Goal: Task Accomplishment & Management: Use online tool/utility

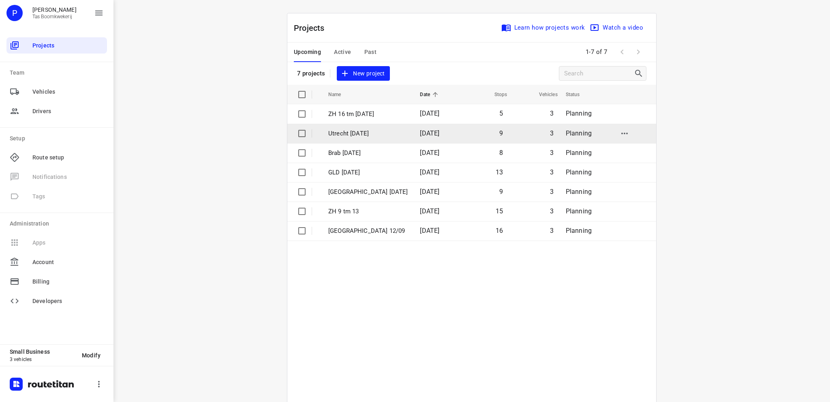
click at [366, 133] on p "Utrecht [DATE]" at bounding box center [367, 133] width 79 height 9
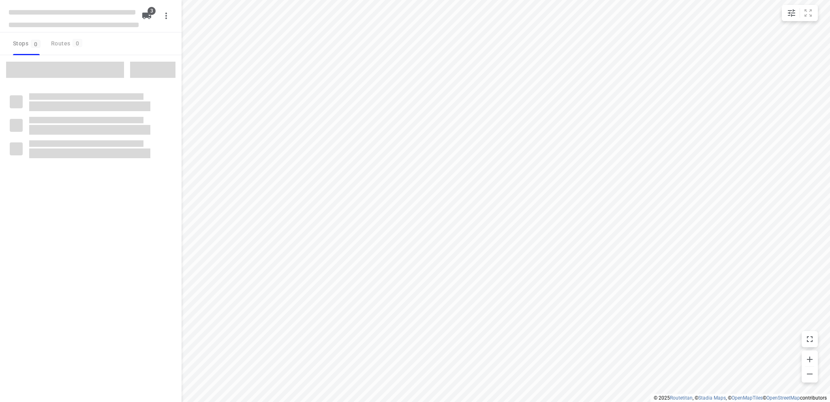
type input "distance"
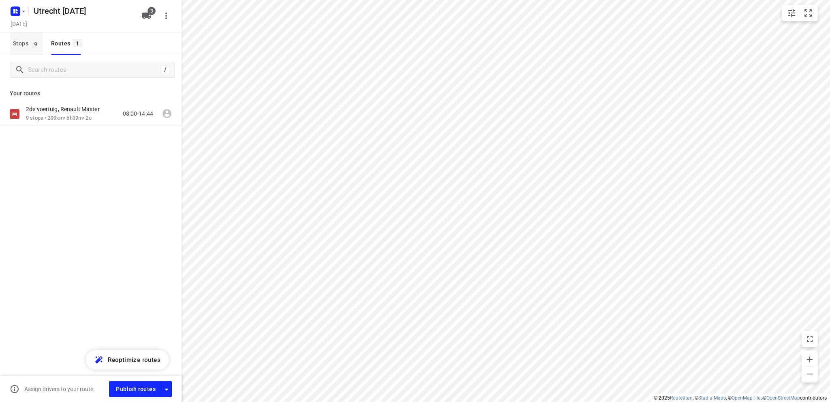
click at [17, 43] on span "Stops 9" at bounding box center [28, 43] width 30 height 10
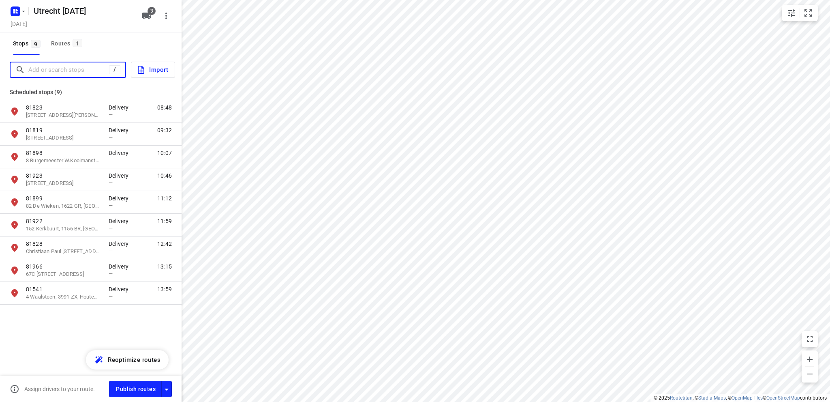
click at [31, 68] on input "Add or search stops" at bounding box center [68, 70] width 81 height 13
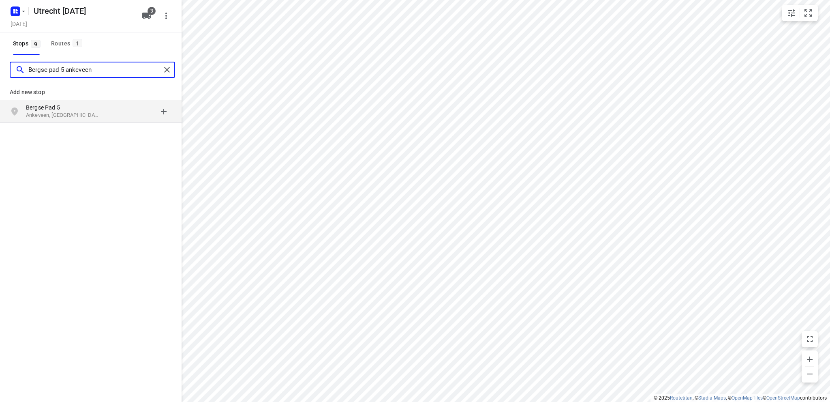
type input "Bergse pad 5 ankeveen"
click at [53, 111] on p "Ankeveen, Nederland" at bounding box center [63, 115] width 75 height 8
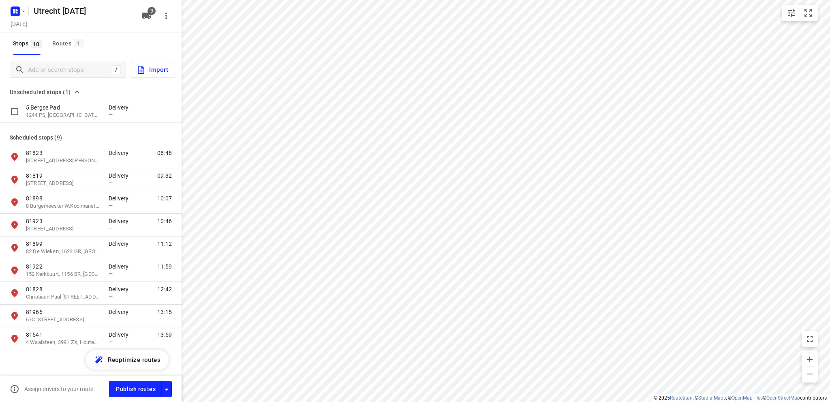
click at [53, 111] on p "1244 PS, Ankeveen, NL" at bounding box center [63, 115] width 75 height 8
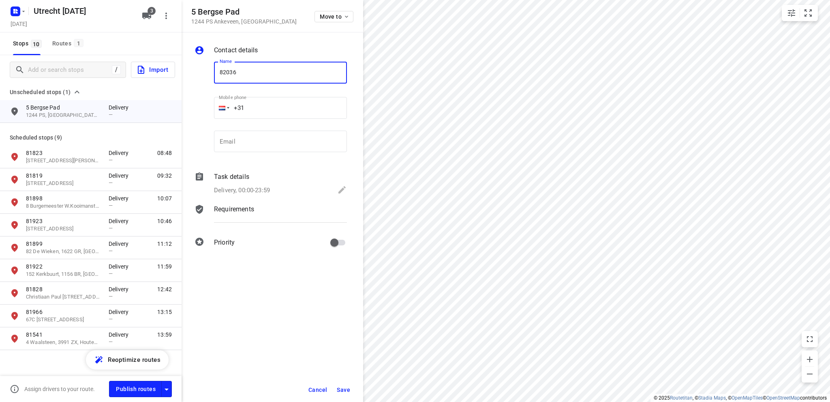
type input "82036"
click at [336, 186] on div "Delivery, 00:00-23:59" at bounding box center [280, 190] width 133 height 11
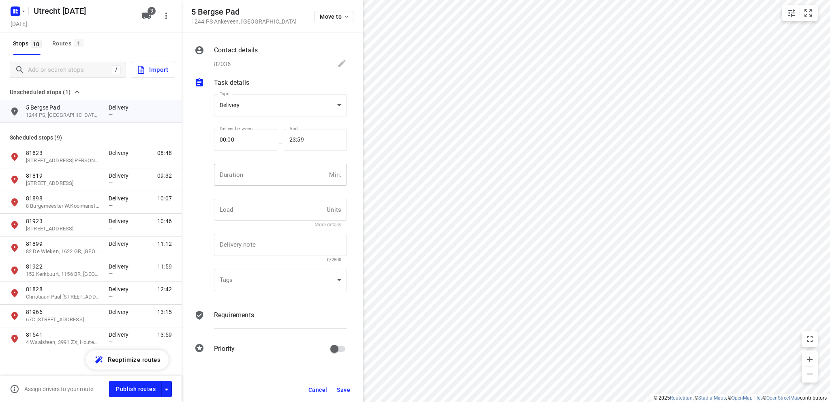
click at [261, 174] on input "number" at bounding box center [270, 175] width 112 height 22
type input "10"
click at [343, 387] on span "Save" at bounding box center [343, 389] width 13 height 6
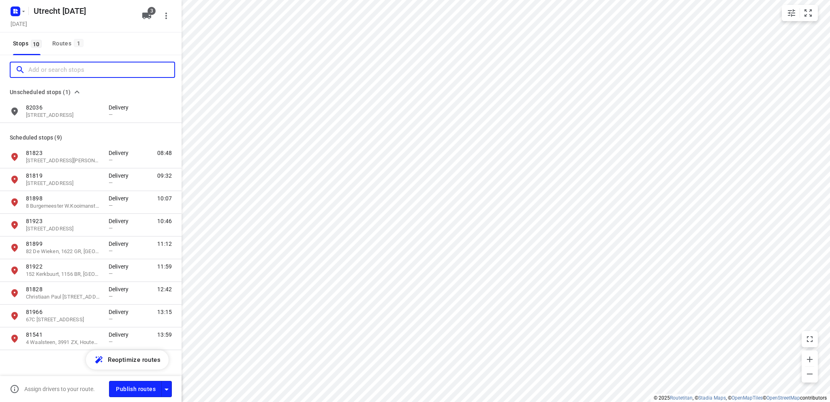
click at [52, 72] on input "Add or search stops" at bounding box center [101, 70] width 146 height 13
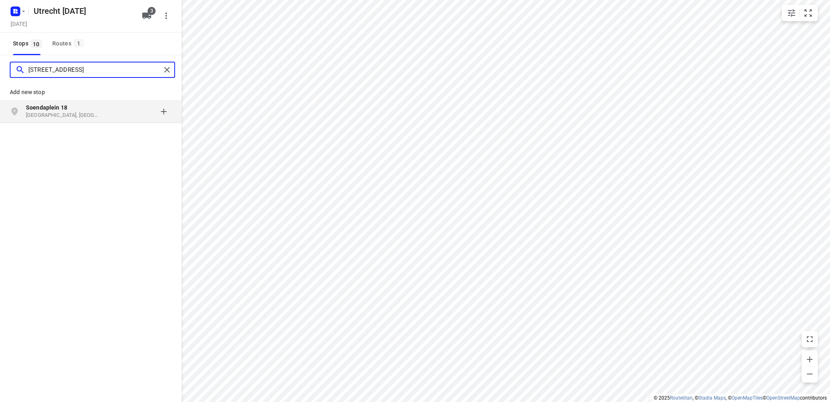
type input "soendaplein 18"
click at [53, 113] on p "Haarlem, Nederland" at bounding box center [63, 115] width 75 height 8
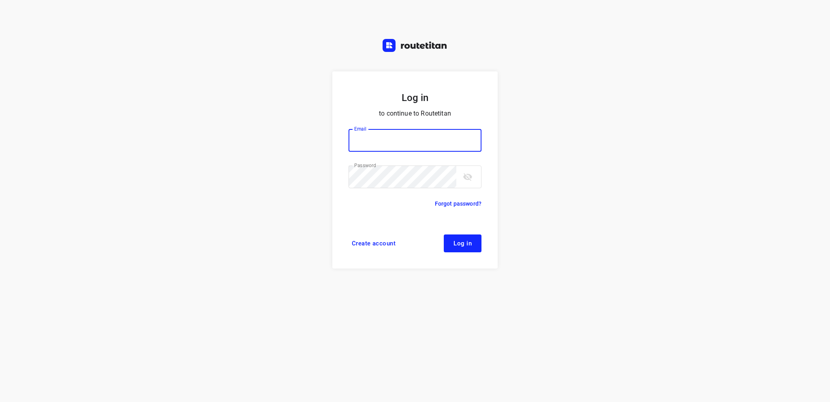
type input "info@tasboomkwekerij.nl"
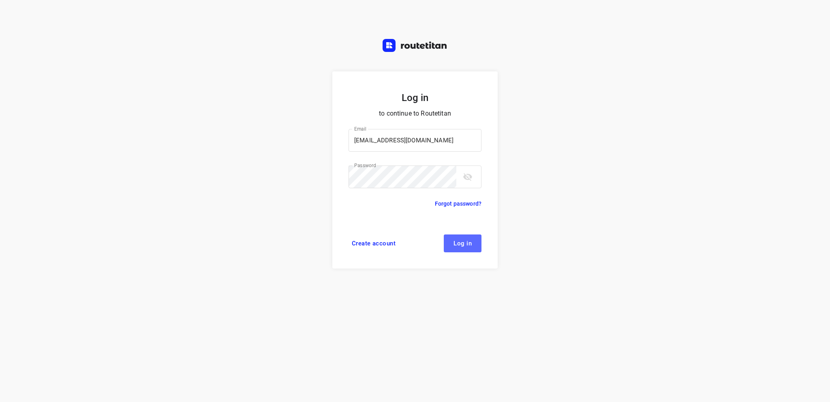
click at [465, 245] on span "Log in" at bounding box center [462, 243] width 18 height 6
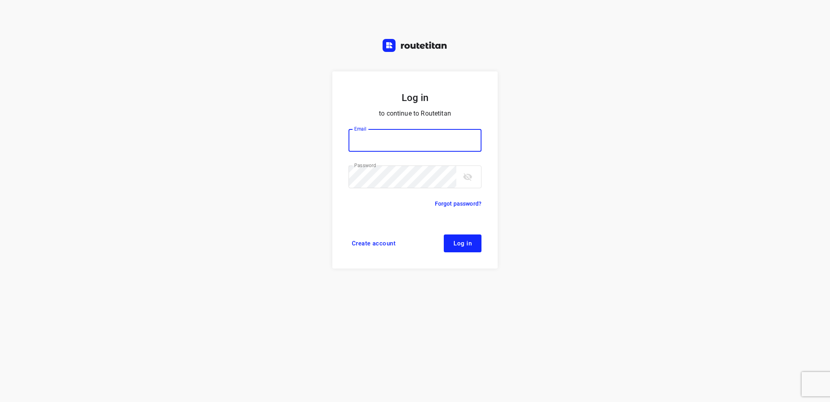
type input "info@tasboomkwekerij.nl"
click at [458, 246] on span "Log in" at bounding box center [462, 243] width 18 height 6
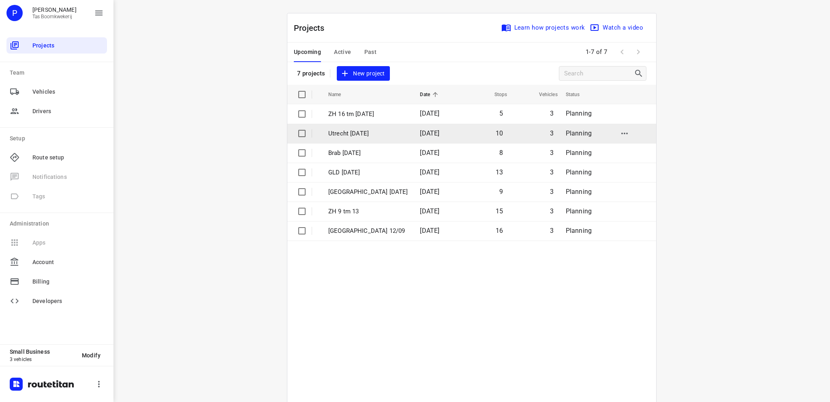
click at [371, 133] on p "Utrecht [DATE]" at bounding box center [367, 133] width 79 height 9
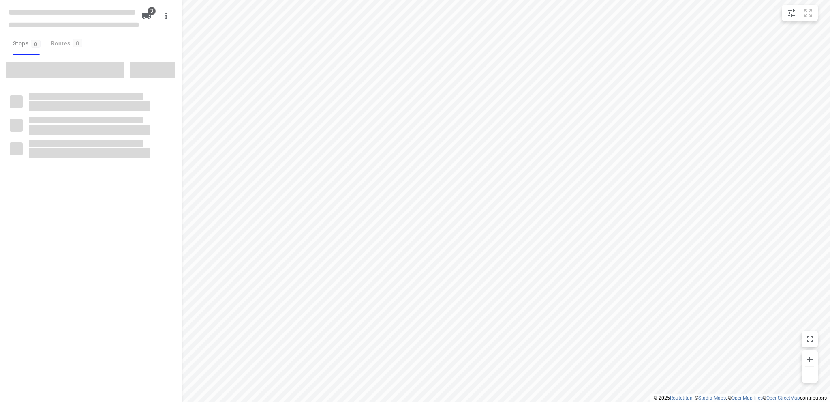
type input "distance"
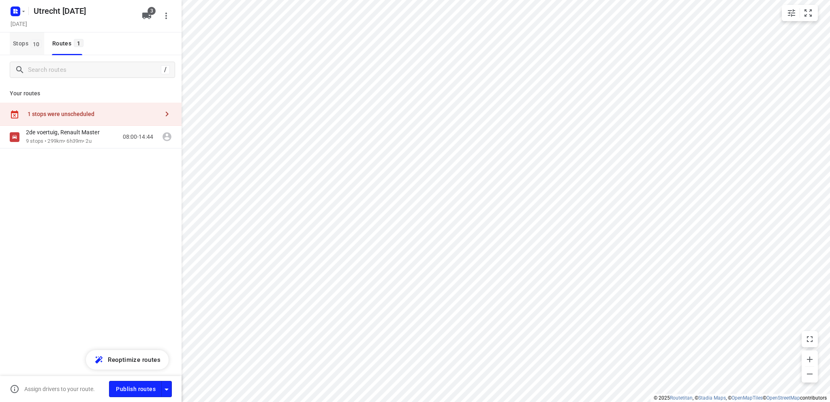
click at [19, 42] on span "Stops 10" at bounding box center [28, 43] width 31 height 10
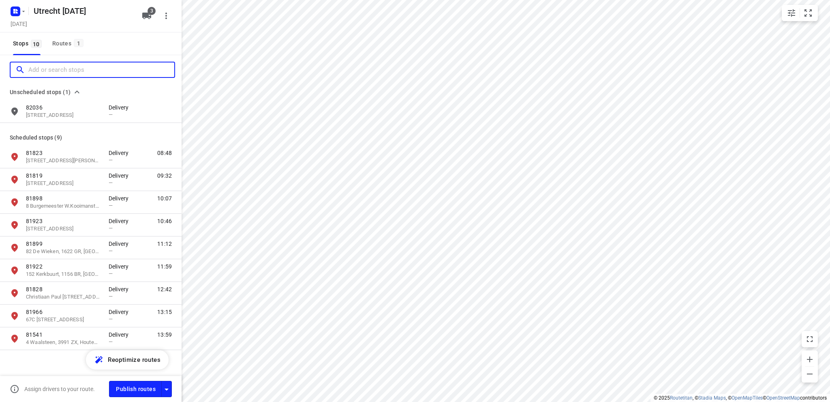
click at [48, 69] on input "Add or search stops" at bounding box center [101, 70] width 146 height 13
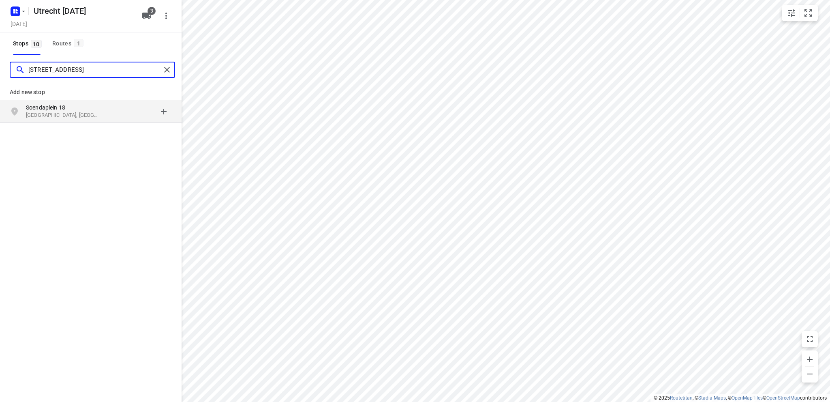
type input "soendaplein 18 haarlem"
click at [45, 109] on p "Soendaplein 18" at bounding box center [63, 107] width 75 height 8
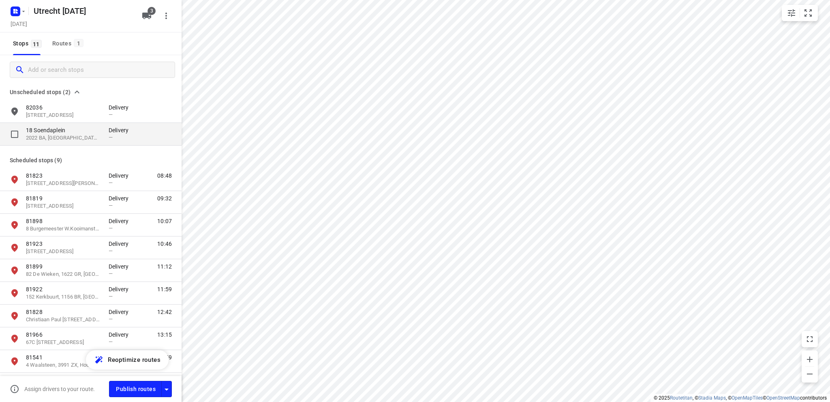
click at [47, 133] on p "18 Soendaplein" at bounding box center [63, 130] width 75 height 8
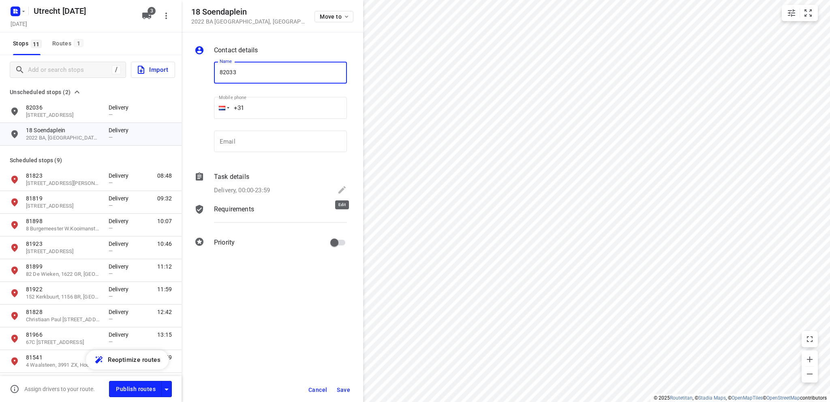
type input "82033"
click at [340, 189] on icon at bounding box center [342, 190] width 10 height 10
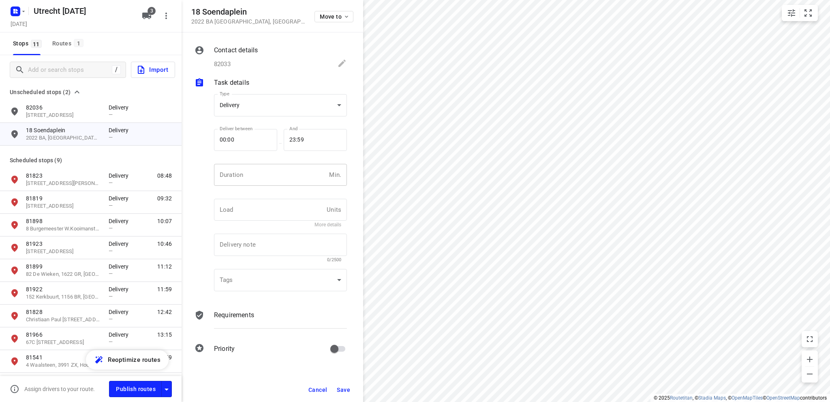
click at [261, 176] on input "number" at bounding box center [270, 175] width 112 height 22
type input "10"
click at [344, 387] on span "Save" at bounding box center [343, 389] width 13 height 6
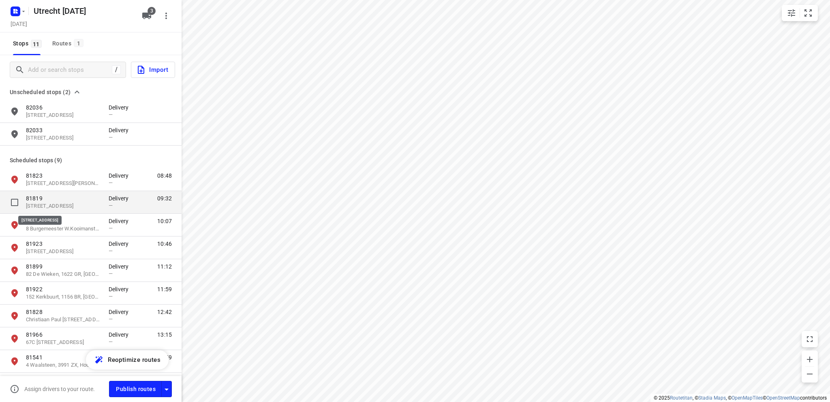
click at [56, 203] on p "Oudelandsdijkje 8, 1486PD, West-graftdijk, NL" at bounding box center [63, 206] width 75 height 8
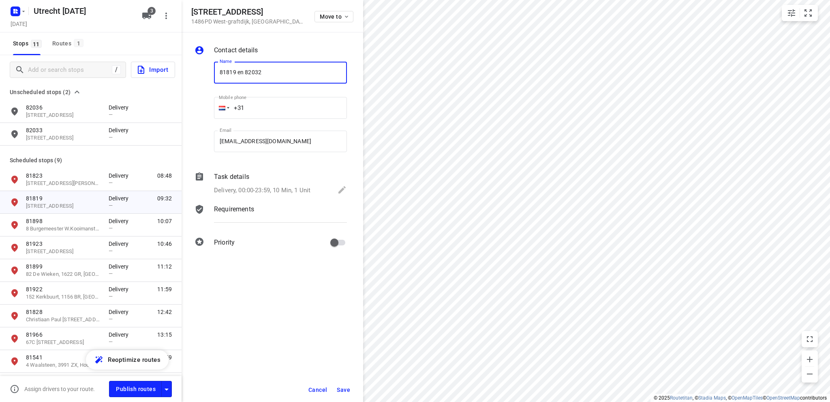
type input "81819 en 82032"
click at [342, 389] on span "Save" at bounding box center [343, 389] width 13 height 6
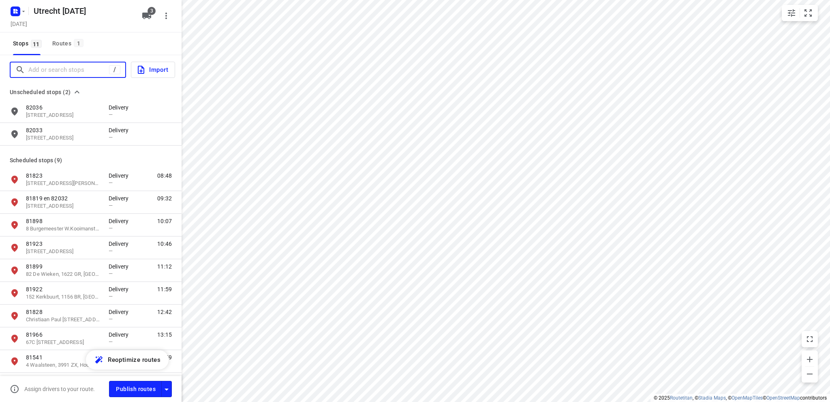
click at [64, 68] on input "Add or search stops" at bounding box center [68, 70] width 81 height 13
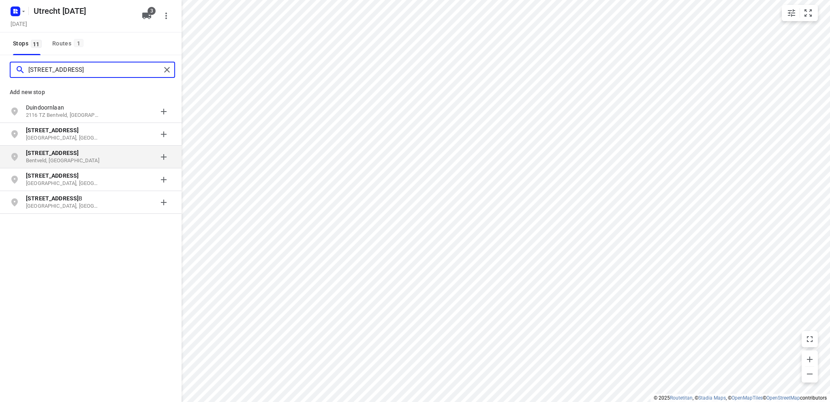
type input "duindoornlaan 21"
click at [72, 155] on b "Duindoornlaan 21" at bounding box center [52, 153] width 53 height 6
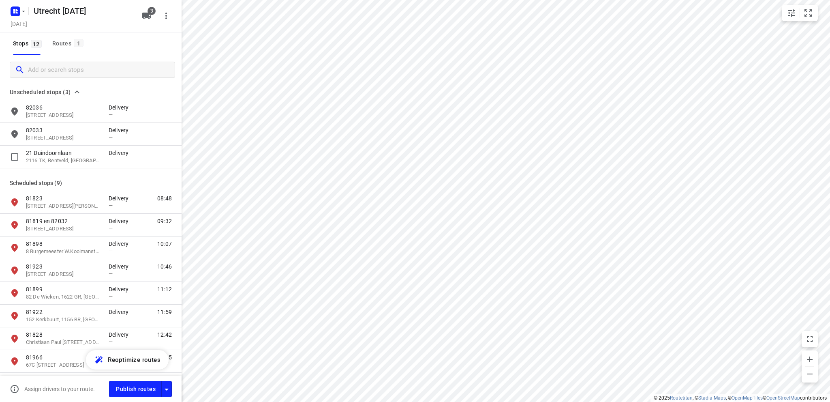
click at [71, 155] on p "21 Duindoornlaan" at bounding box center [63, 153] width 75 height 8
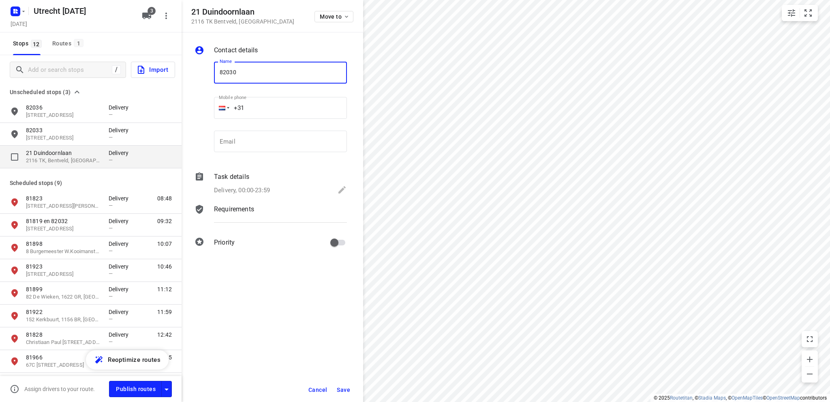
type input "82030"
click at [344, 186] on icon at bounding box center [341, 189] width 7 height 7
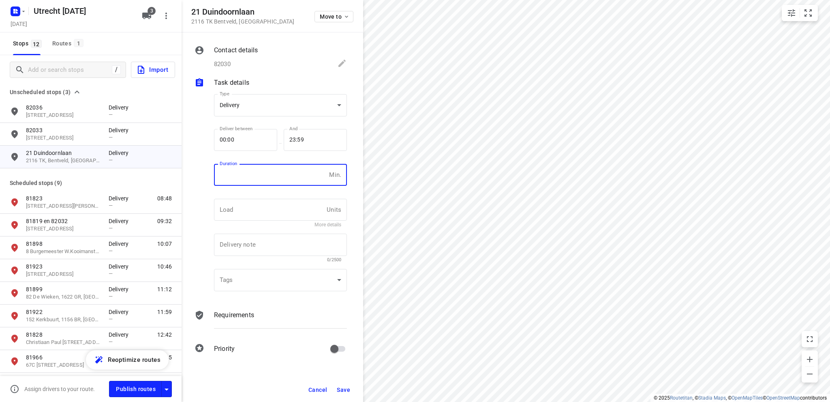
click at [267, 177] on input "number" at bounding box center [270, 175] width 112 height 22
type input "10"
click at [345, 391] on span "Save" at bounding box center [343, 389] width 13 height 6
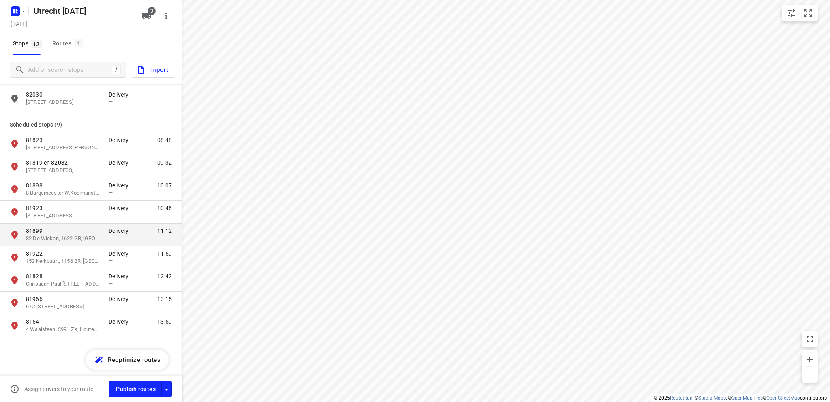
scroll to position [59, 0]
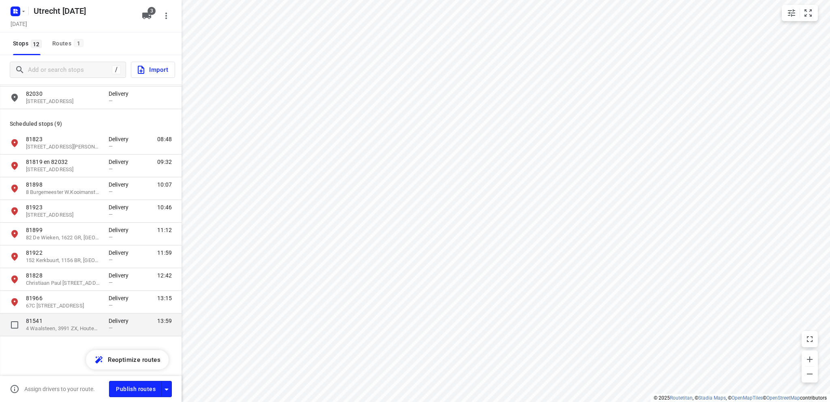
click at [57, 320] on p "81541" at bounding box center [63, 320] width 75 height 8
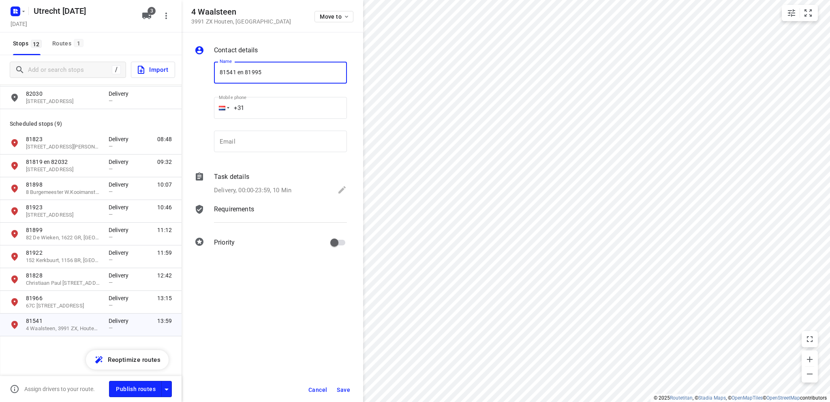
type input "81541 en 81995"
click at [347, 388] on span "Save" at bounding box center [343, 389] width 13 height 6
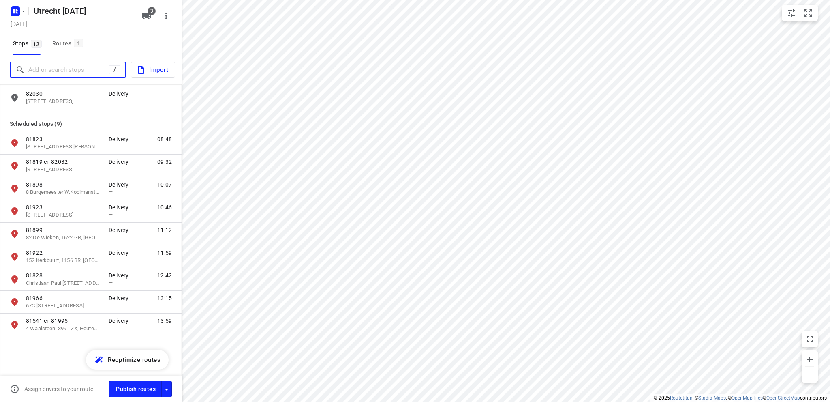
drag, startPoint x: 77, startPoint y: 66, endPoint x: 73, endPoint y: 67, distance: 4.9
click at [77, 66] on input "Add or search stops" at bounding box center [68, 70] width 81 height 13
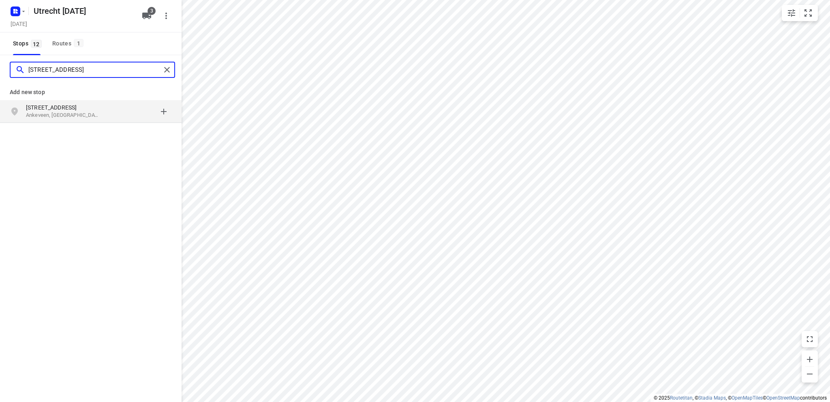
type input "cannenburgerweg 67 ankenveen"
click at [63, 110] on p "Cannenburgerweg 67" at bounding box center [63, 107] width 75 height 8
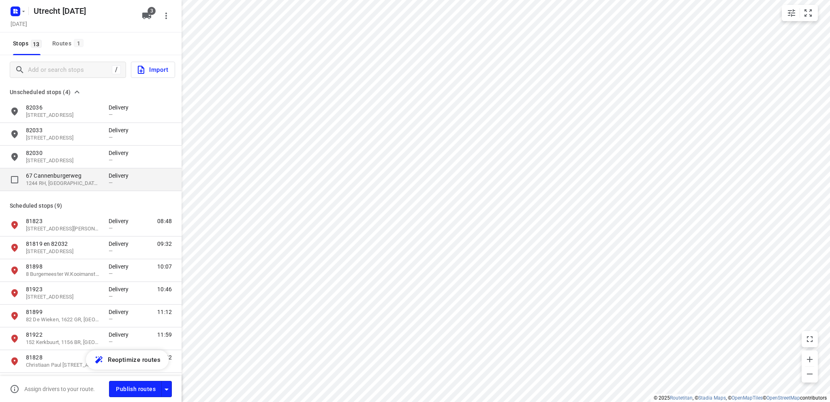
click at [57, 176] on p "67 Cannenburgerweg" at bounding box center [63, 175] width 75 height 8
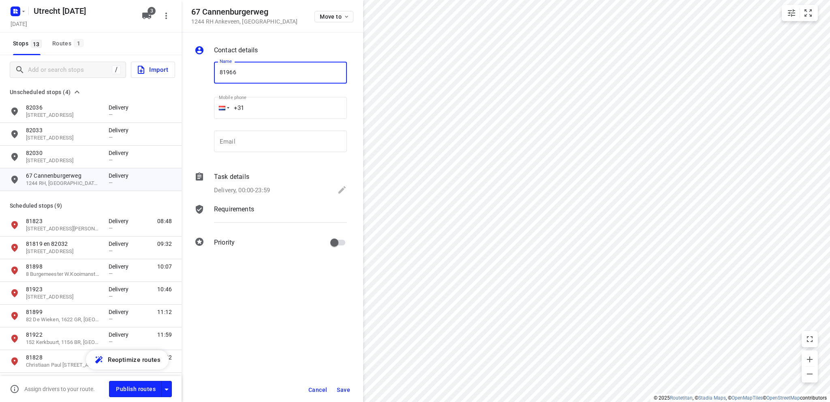
type input "81966"
click at [345, 187] on icon at bounding box center [341, 189] width 7 height 7
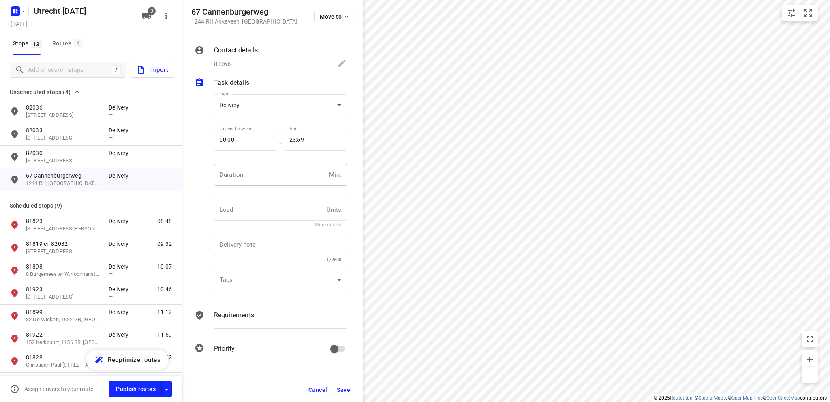
click at [244, 178] on input "number" at bounding box center [270, 175] width 112 height 22
type input "10"
click at [345, 389] on span "Save" at bounding box center [343, 389] width 13 height 6
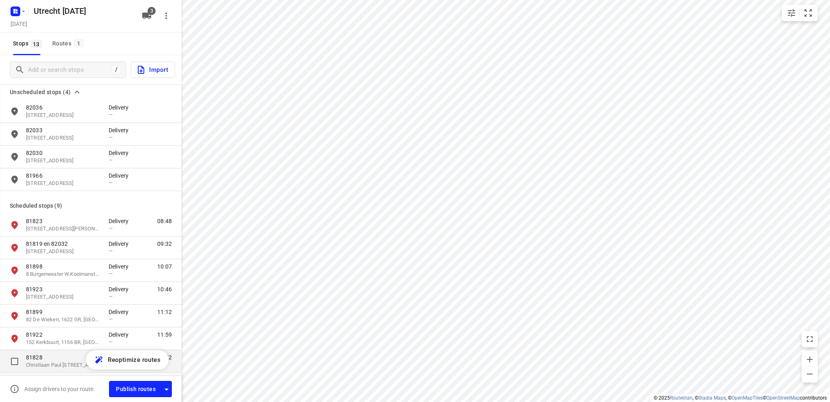
scroll to position [41, 0]
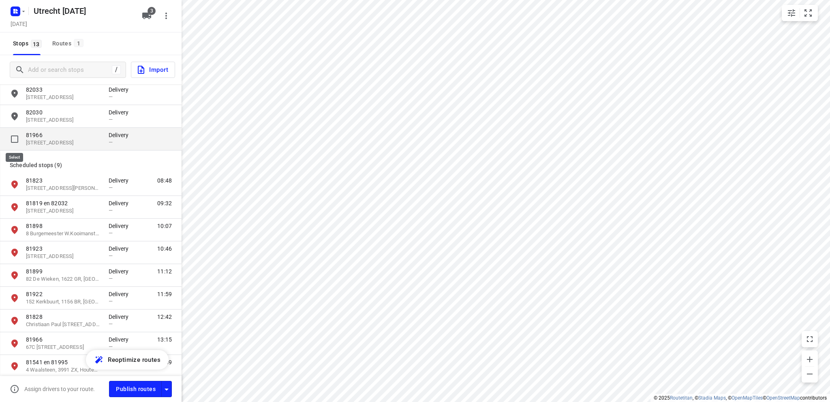
click at [13, 135] on input "grid" at bounding box center [14, 139] width 16 height 16
checkbox input "true"
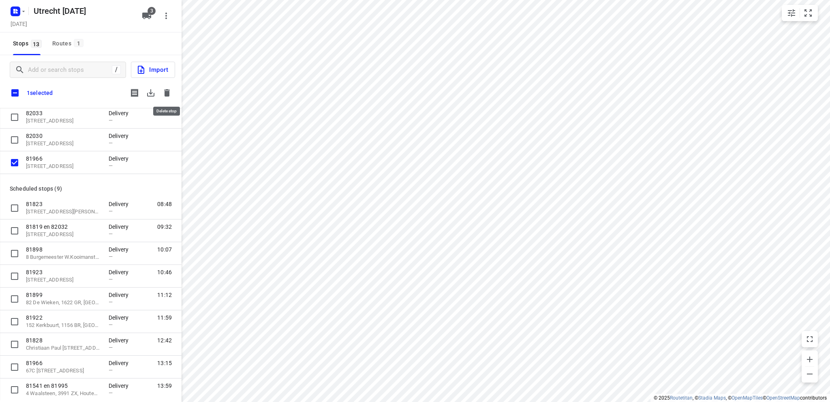
click at [169, 92] on icon "button" at bounding box center [167, 92] width 6 height 7
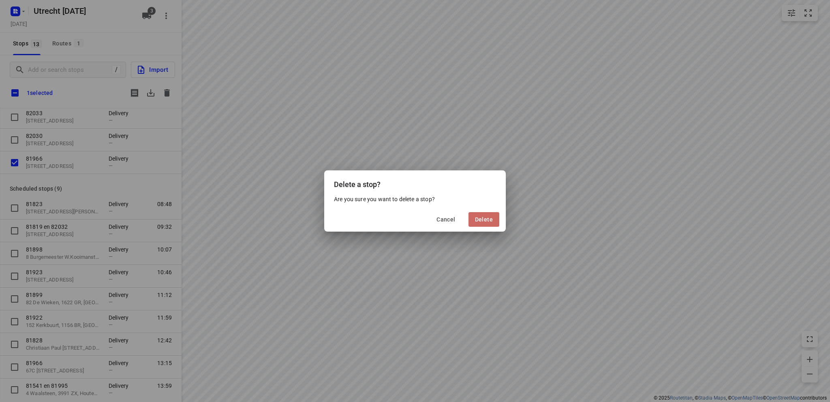
click at [488, 218] on span "Delete" at bounding box center [484, 219] width 18 height 6
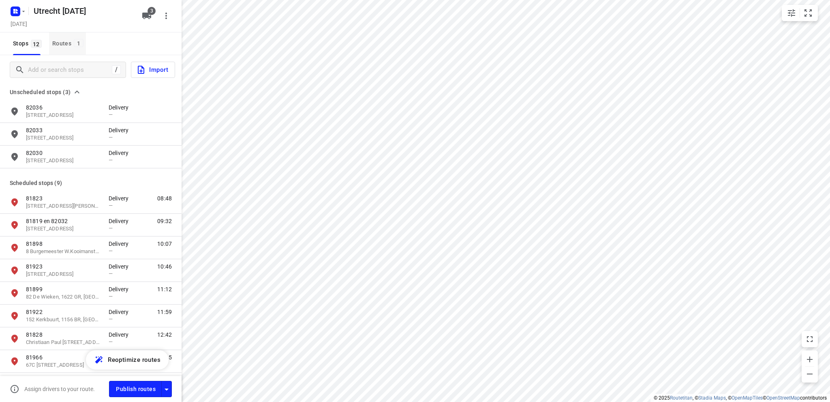
click at [60, 42] on div "Routes 1" at bounding box center [69, 43] width 34 height 10
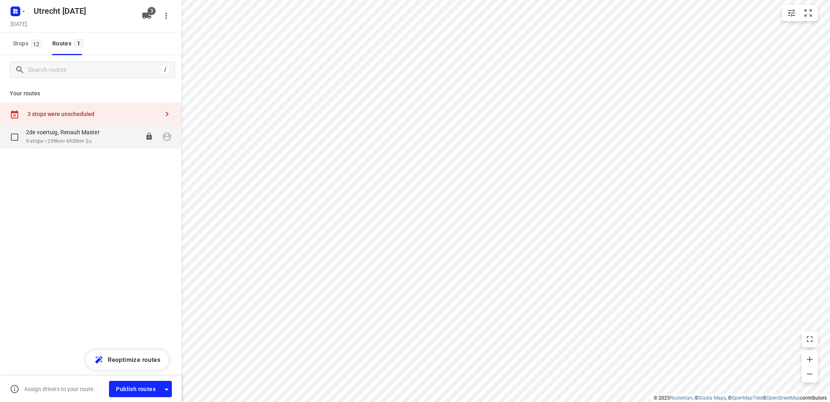
click at [73, 137] on p "9 stops • 299km • 6h39m • 2u" at bounding box center [67, 141] width 82 height 8
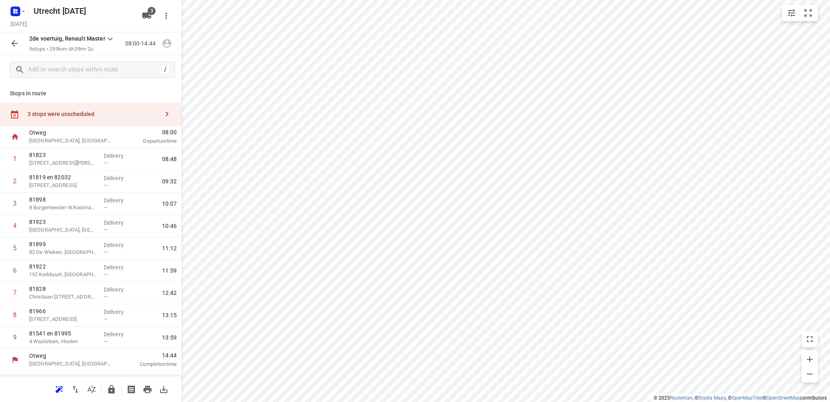
click at [78, 106] on div "3 stops were unscheduled" at bounding box center [91, 114] width 182 height 23
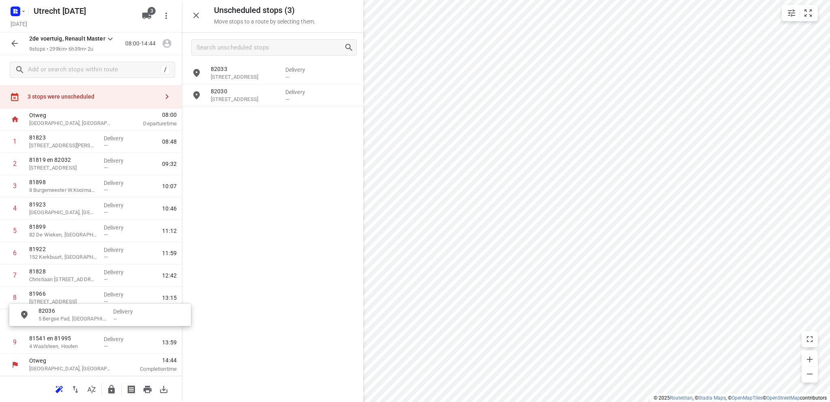
scroll to position [22, 0]
drag, startPoint x: 240, startPoint y: 74, endPoint x: 62, endPoint y: 315, distance: 299.9
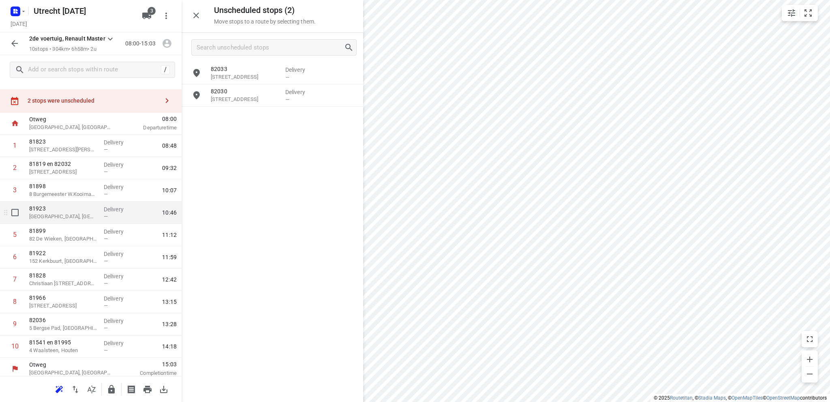
scroll to position [17, 0]
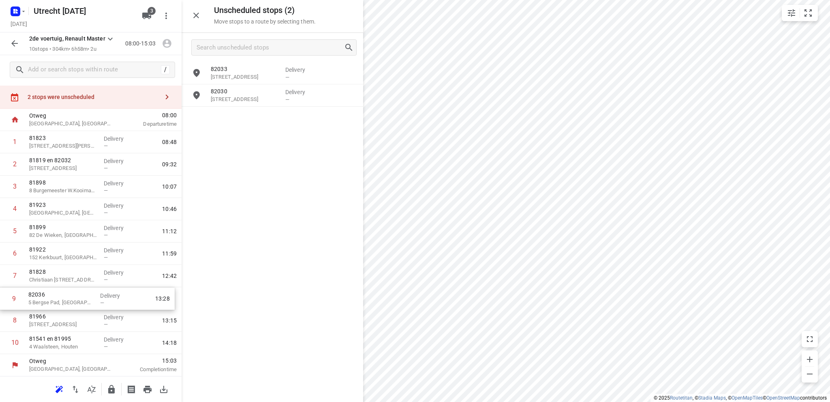
drag, startPoint x: 71, startPoint y: 326, endPoint x: 70, endPoint y: 303, distance: 23.6
click at [70, 303] on div "1 81823 20 Gustav Mahlerlaan, Amsterdam Delivery — 08:48 2 81819 en 82032 Oudel…" at bounding box center [91, 242] width 182 height 223
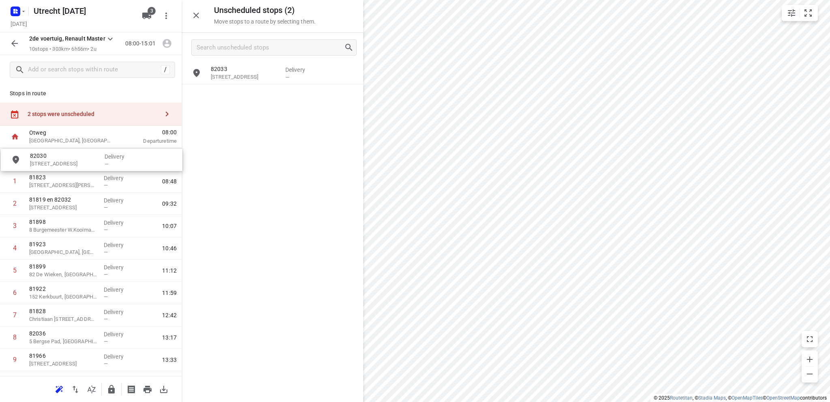
drag, startPoint x: 250, startPoint y: 102, endPoint x: 66, endPoint y: 167, distance: 194.4
drag, startPoint x: 244, startPoint y: 77, endPoint x: 52, endPoint y: 184, distance: 220.2
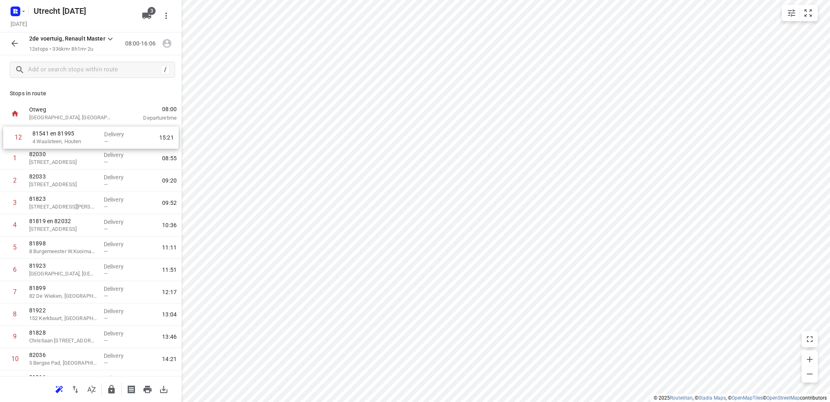
drag, startPoint x: 55, startPoint y: 346, endPoint x: 58, endPoint y: 138, distance: 207.9
click at [58, 138] on div "1 82030 21 Duindoornlaan, Bentveld Delivery — 08:55 2 82033 18 Soendaplein, Haa…" at bounding box center [91, 258] width 182 height 267
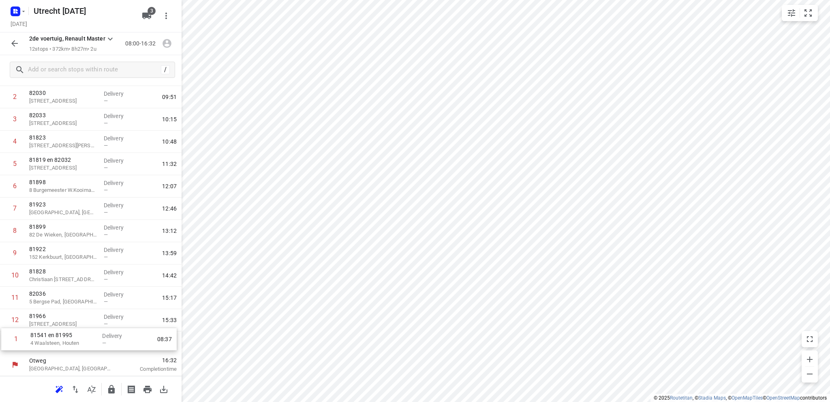
drag, startPoint x: 64, startPoint y: 138, endPoint x: 64, endPoint y: 344, distance: 205.8
click at [64, 344] on div "1 81541 en 81995 4 Waalsteen, Houten Delivery — 08:37 2 82030 21 Duindoornlaan,…" at bounding box center [91, 219] width 182 height 267
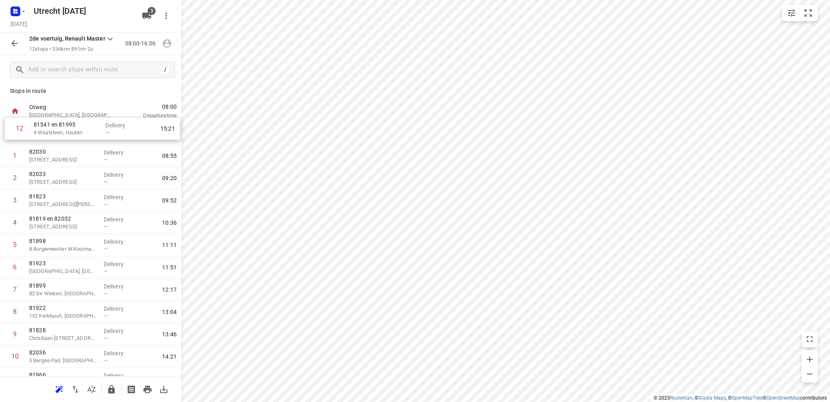
scroll to position [0, 0]
drag, startPoint x: 56, startPoint y: 346, endPoint x: 54, endPoint y: 136, distance: 210.3
click at [54, 136] on div "1 82030 21 Duindoornlaan, Bentveld Delivery — 08:55 2 82033 18 Soendaplein, Haa…" at bounding box center [91, 258] width 182 height 267
drag, startPoint x: 45, startPoint y: 205, endPoint x: 44, endPoint y: 158, distance: 46.6
click at [44, 158] on div "1 81541 en 81995 4 Waalsteen, Houten Delivery — 08:37 2 82030 21 Duindoornlaan,…" at bounding box center [91, 258] width 182 height 267
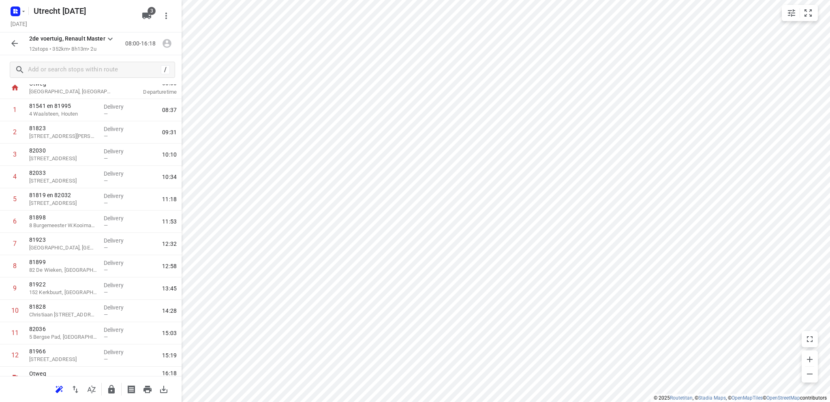
scroll to position [38, 0]
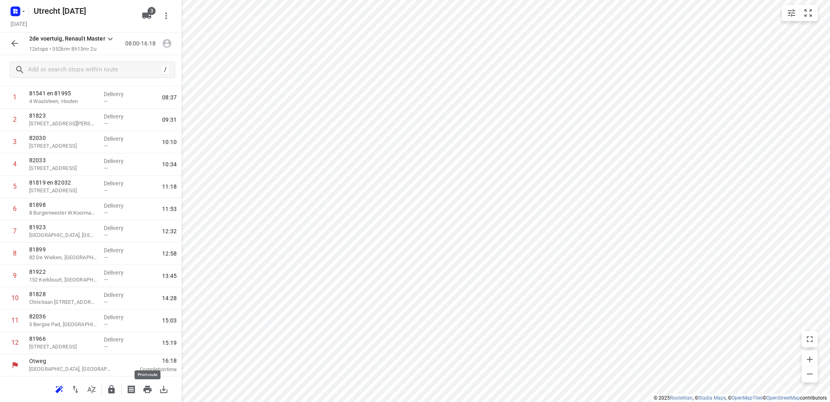
click at [146, 387] on icon "button" at bounding box center [148, 389] width 10 height 10
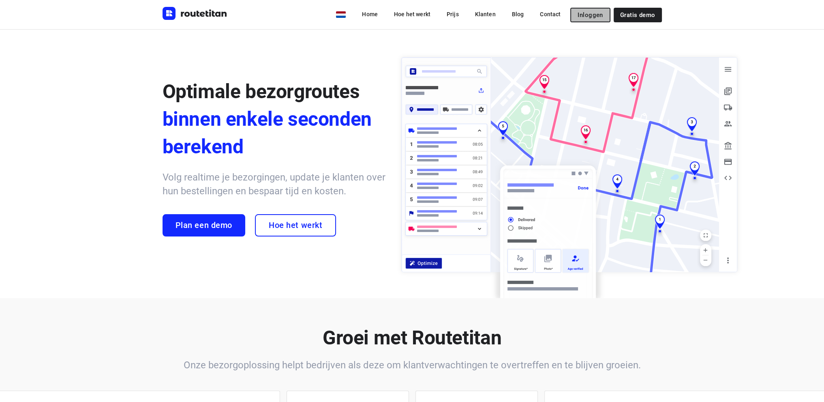
click at [586, 13] on span "Inloggen" at bounding box center [589, 15] width 25 height 6
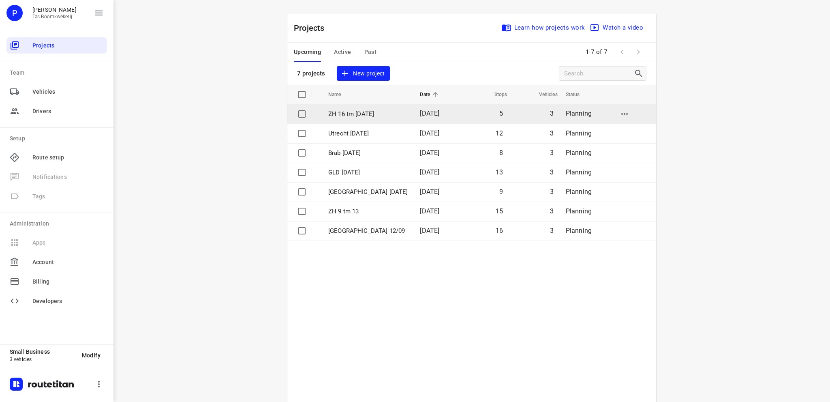
click at [362, 111] on p "ZH 16 tm 20 sept" at bounding box center [367, 113] width 79 height 9
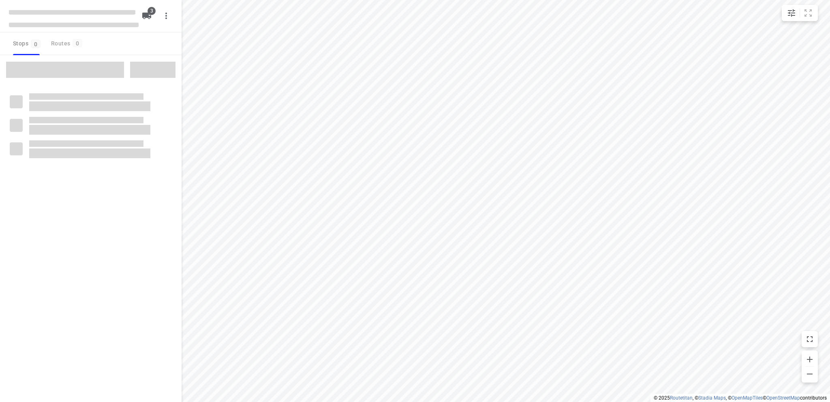
type input "distance"
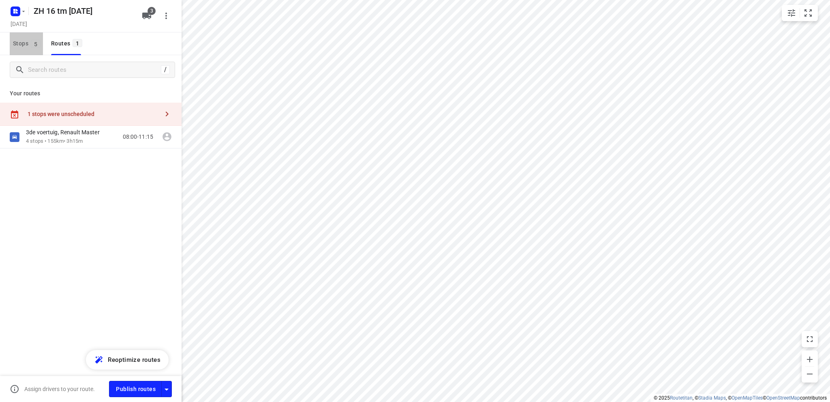
click at [17, 43] on span "Stops 5" at bounding box center [28, 43] width 30 height 10
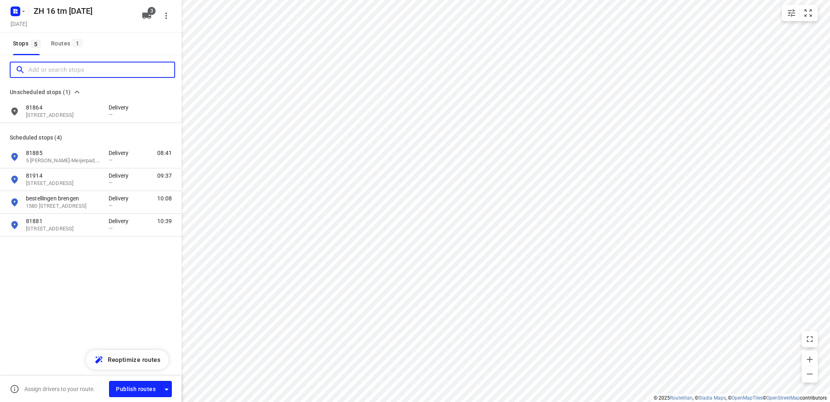
click at [42, 70] on input "Add or search stops" at bounding box center [101, 70] width 146 height 13
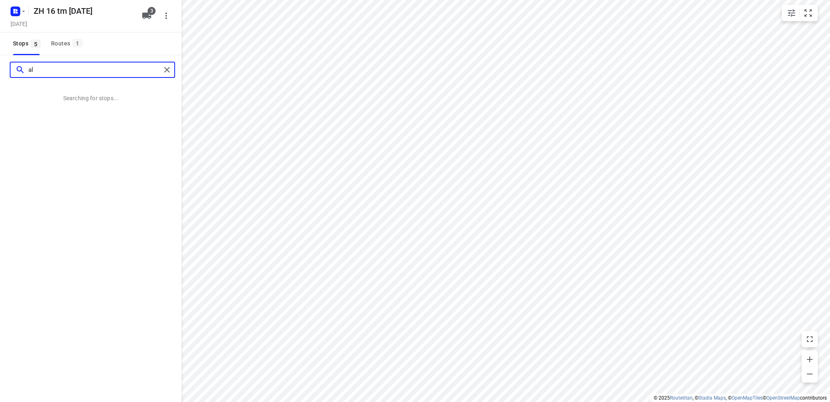
type input "a"
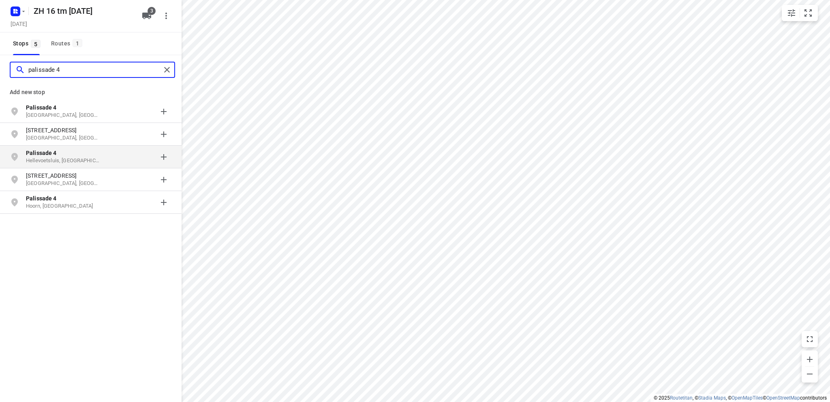
type input "palissade 4"
click at [65, 158] on p "Hellevoetsluis, Nederland" at bounding box center [63, 161] width 75 height 8
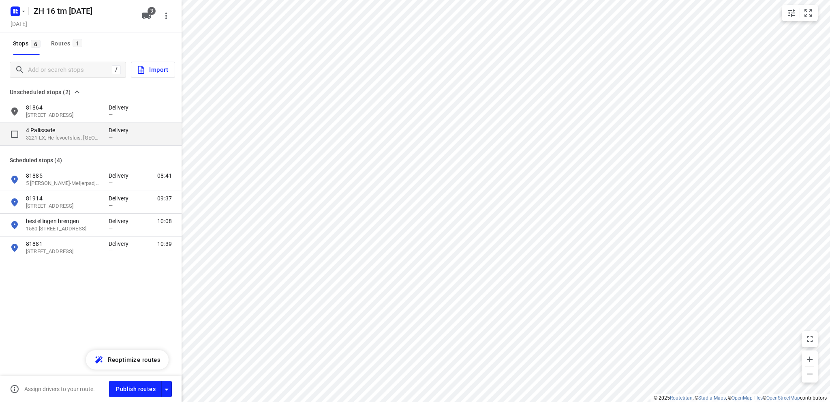
click at [65, 133] on p "4 Palissade" at bounding box center [63, 130] width 75 height 8
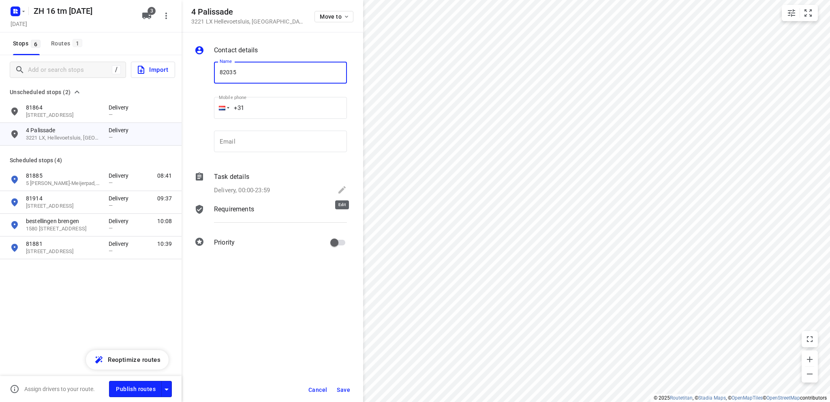
type input "82035"
click at [344, 189] on icon at bounding box center [341, 189] width 7 height 7
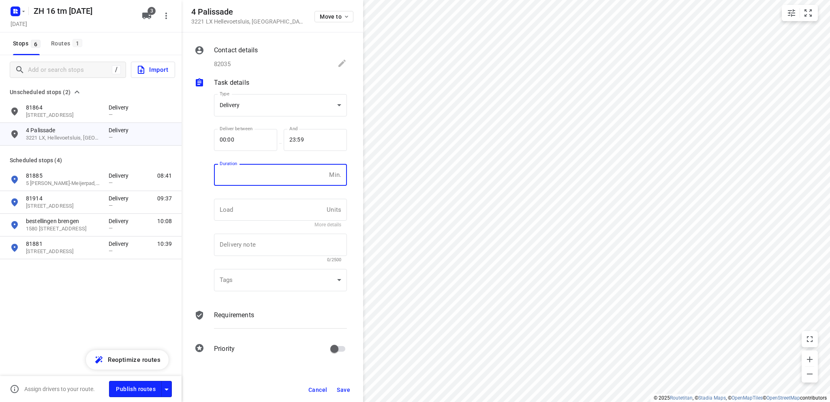
click at [246, 172] on input "number" at bounding box center [270, 175] width 112 height 22
type input "10"
click at [348, 390] on span "Save" at bounding box center [343, 389] width 13 height 6
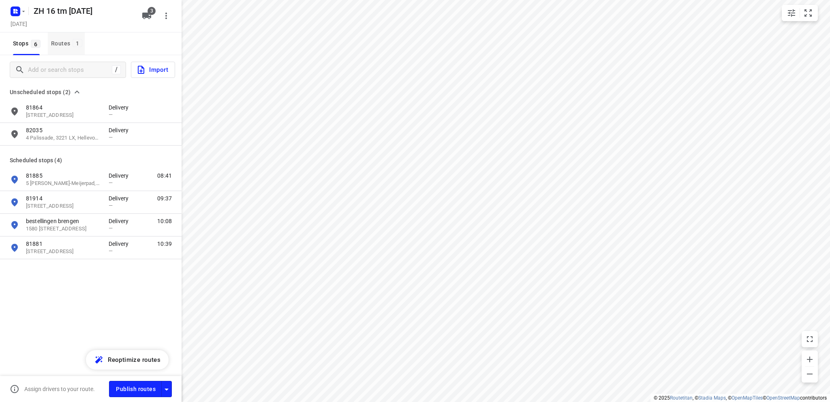
click at [65, 41] on div "Routes 1" at bounding box center [68, 43] width 34 height 10
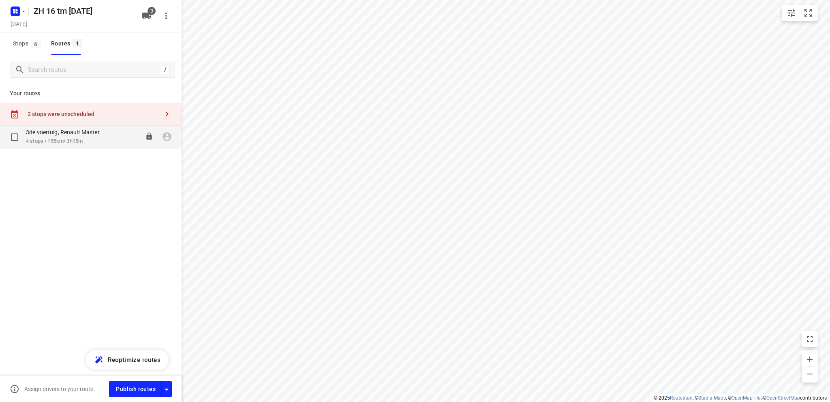
click at [76, 139] on p "4 stops • 155km • 3h15m" at bounding box center [67, 141] width 82 height 8
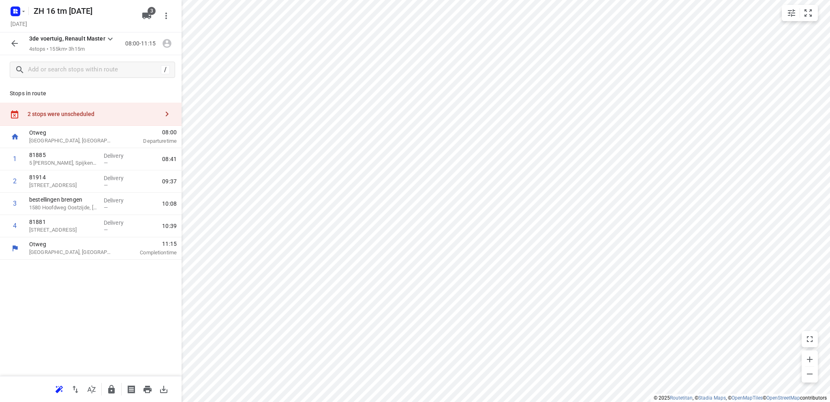
click at [68, 109] on div "2 stops were unscheduled" at bounding box center [91, 114] width 182 height 23
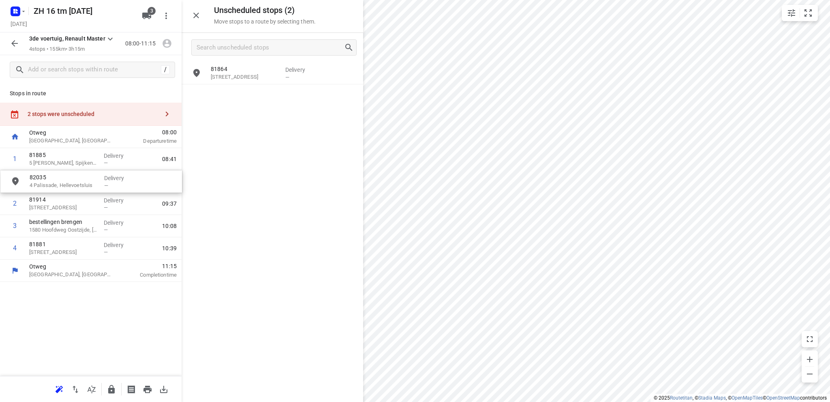
drag, startPoint x: 246, startPoint y: 98, endPoint x: 62, endPoint y: 184, distance: 202.7
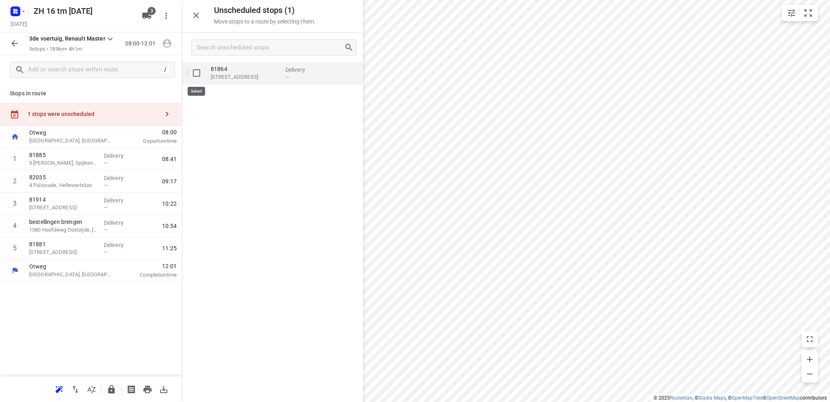
click at [196, 73] on input "grid" at bounding box center [196, 73] width 16 height 16
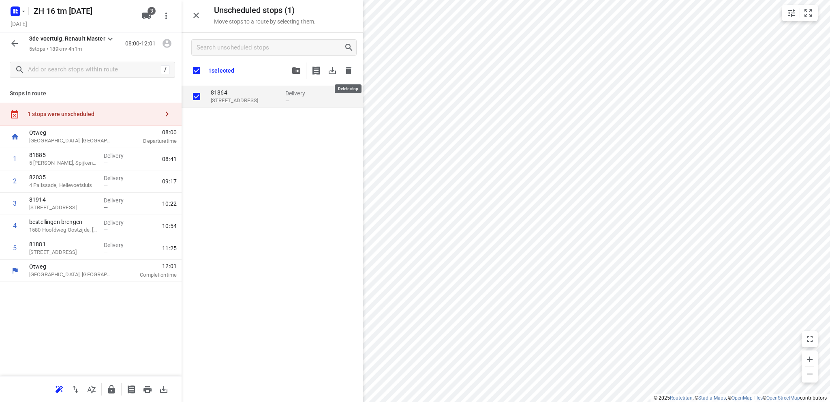
click at [347, 68] on icon "button" at bounding box center [349, 71] width 10 height 10
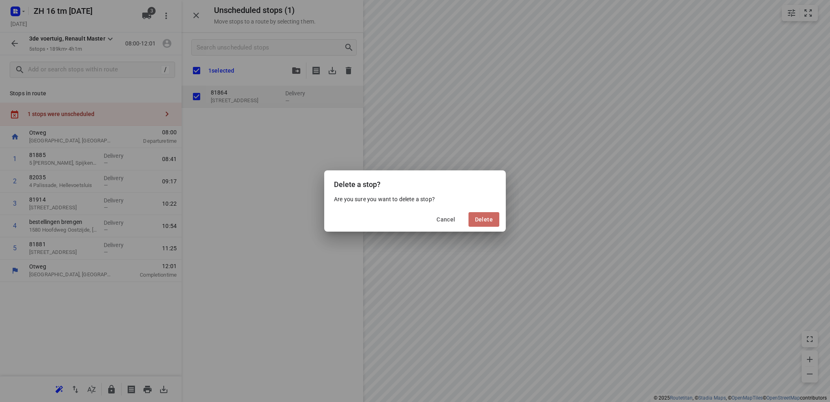
click at [480, 217] on span "Delete" at bounding box center [484, 219] width 18 height 6
checkbox input "true"
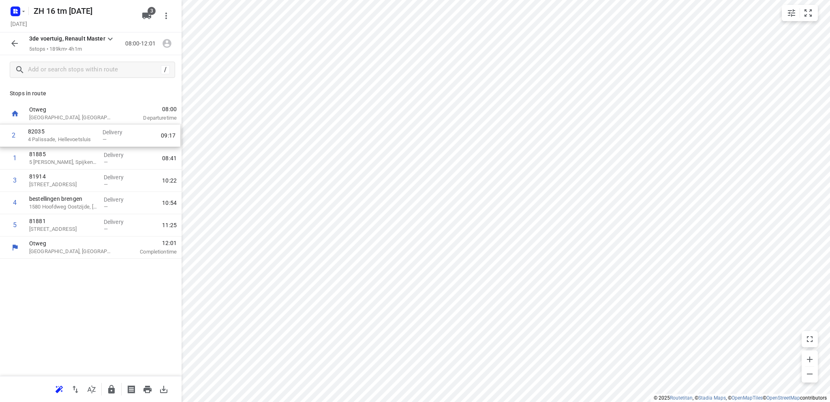
drag, startPoint x: 58, startPoint y: 165, endPoint x: 56, endPoint y: 141, distance: 24.9
click at [56, 141] on div "1 81885 5 Truus Wijsmuller-Meijerpad, Spijkenisse Delivery — 08:41 2 82035 4 Pa…" at bounding box center [91, 180] width 182 height 111
